Goal: Find specific page/section: Find specific page/section

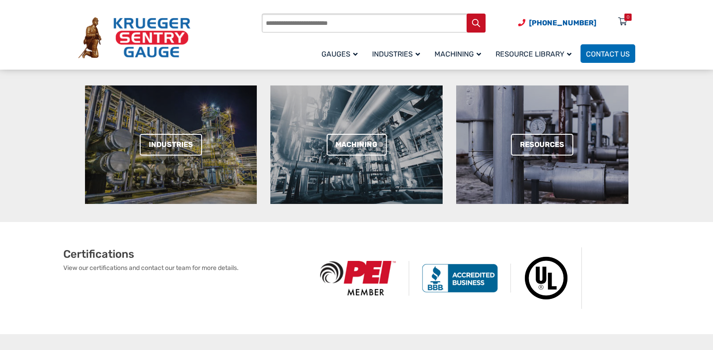
scroll to position [181, 0]
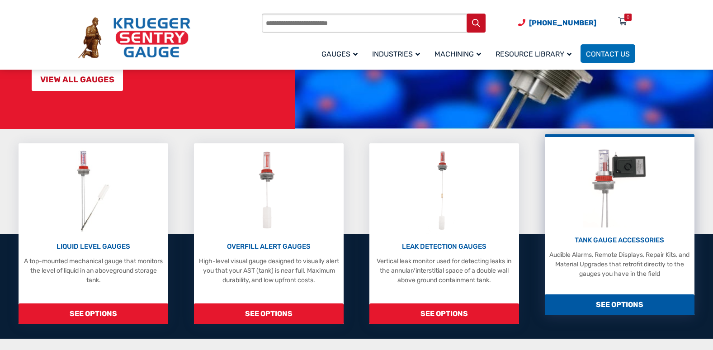
click at [607, 217] on img at bounding box center [619, 184] width 73 height 86
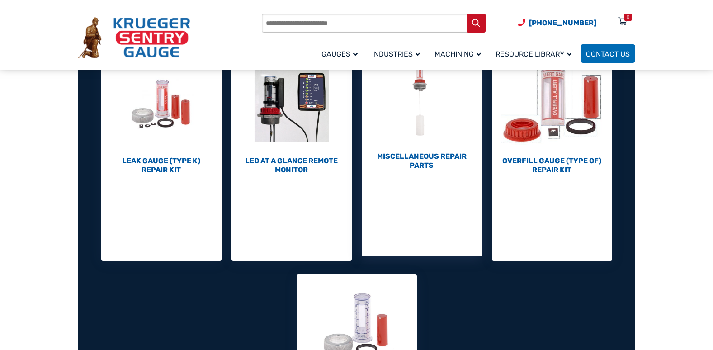
scroll to position [407, 0]
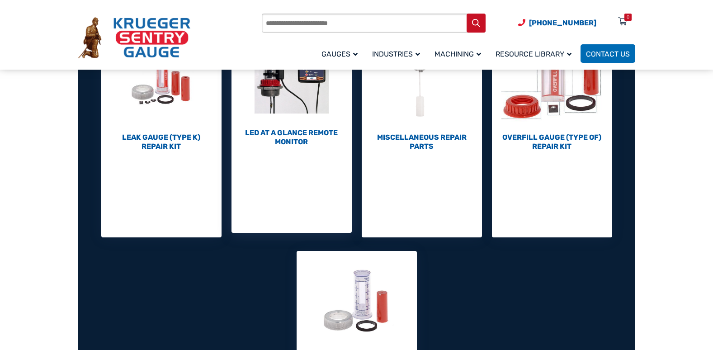
click at [326, 142] on h2 "LED At A Glance Remote Monitor (1)" at bounding box center [291, 137] width 120 height 18
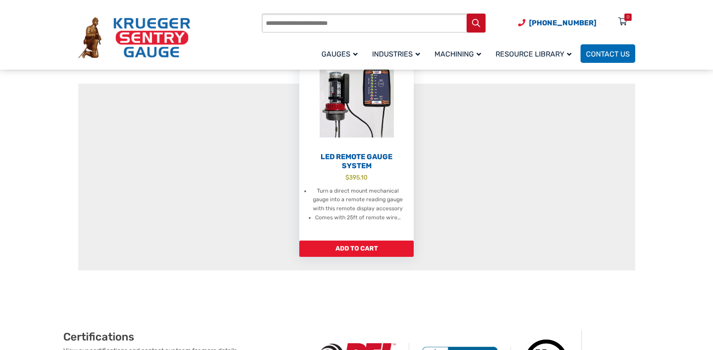
scroll to position [136, 0]
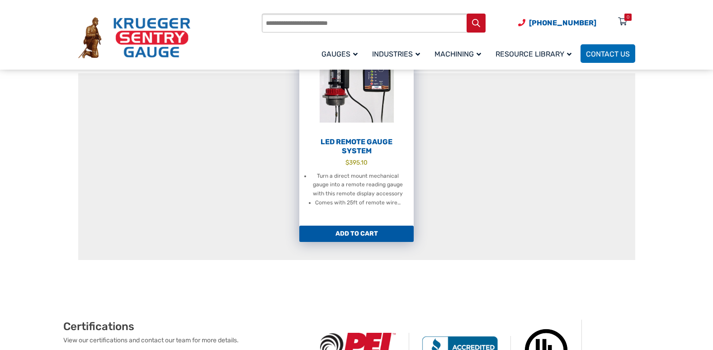
click at [365, 172] on li "Turn a direct mount mechanical gauge into a remote reading gauge with this remo…" at bounding box center [357, 185] width 94 height 27
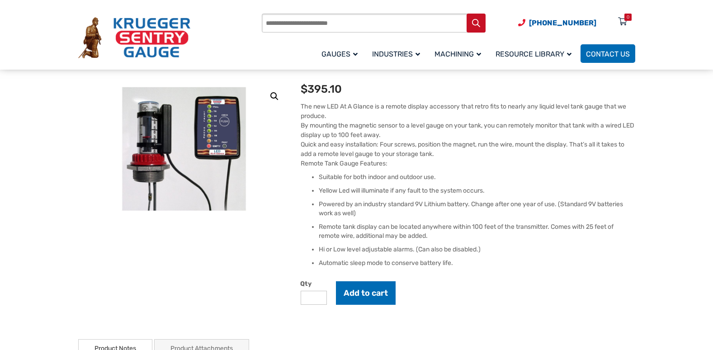
scroll to position [90, 0]
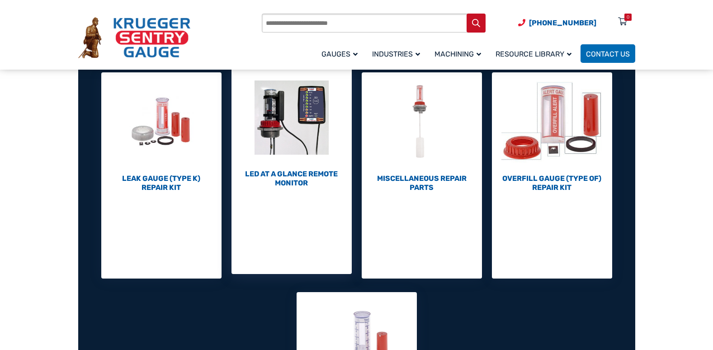
scroll to position [316, 0]
